Goal: Task Accomplishment & Management: Manage account settings

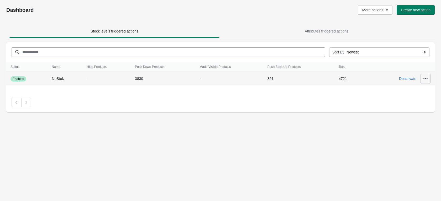
click at [425, 81] on icon "button" at bounding box center [425, 78] width 5 height 5
click at [424, 90] on span "Update" at bounding box center [422, 92] width 23 height 5
click at [314, 82] on td "891" at bounding box center [298, 79] width 71 height 14
click at [425, 80] on icon "button" at bounding box center [425, 78] width 5 height 5
click at [424, 102] on span "Edit" at bounding box center [422, 103] width 23 height 5
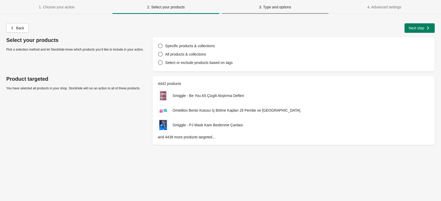
click at [280, 8] on span "3. Type and options" at bounding box center [275, 7] width 32 height 4
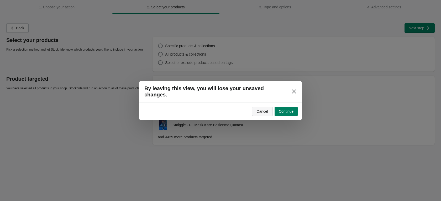
click at [264, 113] on button "Cancel" at bounding box center [262, 111] width 20 height 9
